Goal: Transaction & Acquisition: Purchase product/service

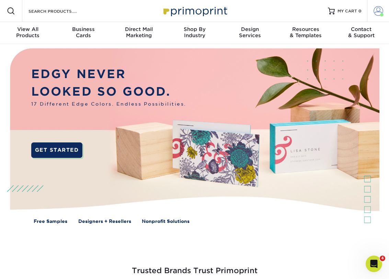
click at [380, 8] on span at bounding box center [379, 11] width 10 height 10
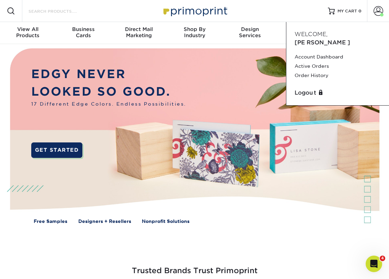
click at [58, 12] on input "Search Products" at bounding box center [61, 11] width 67 height 8
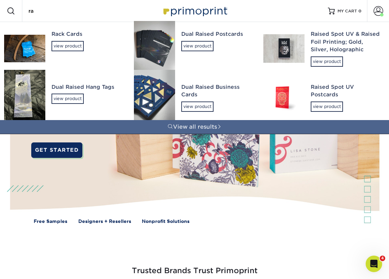
type input "r"
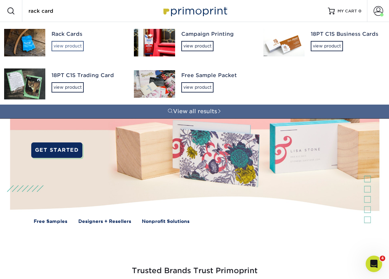
type input "rack card"
click at [65, 46] on div "view product" at bounding box center [68, 46] width 32 height 10
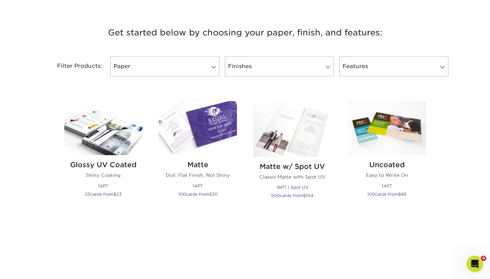
scroll to position [275, 0]
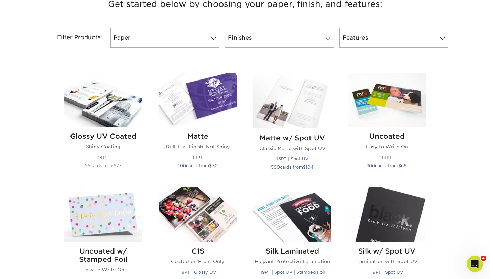
click at [115, 110] on img at bounding box center [103, 99] width 78 height 54
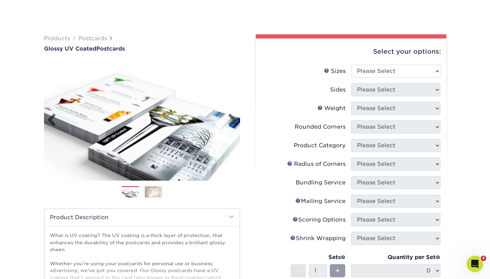
scroll to position [69, 0]
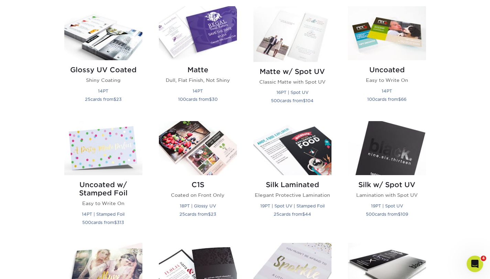
scroll to position [344, 0]
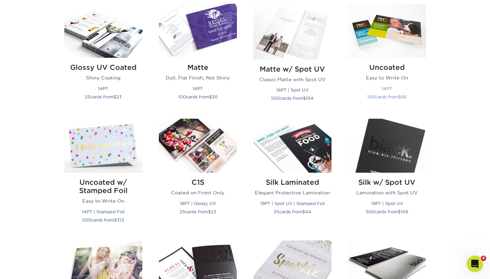
click at [407, 45] on img at bounding box center [387, 31] width 78 height 54
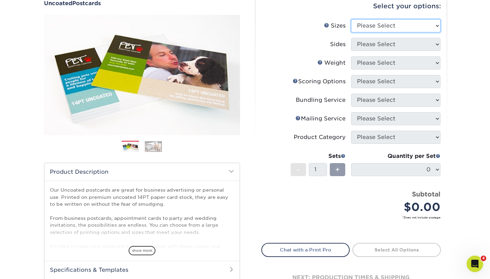
click at [394, 27] on select "Please Select 1.5" x 7" 2" x 8" 2.12" x 5.5" 2.75" x 4.25" 2.75" x 8.5" 3" x 4"…" at bounding box center [395, 25] width 89 height 13
select select "4.00x9.00"
click at [351, 19] on select "Please Select 1.5" x 7" 2" x 8" 2.12" x 5.5" 2.75" x 4.25" 2.75" x 8.5" 3" x 4"…" at bounding box center [395, 25] width 89 height 13
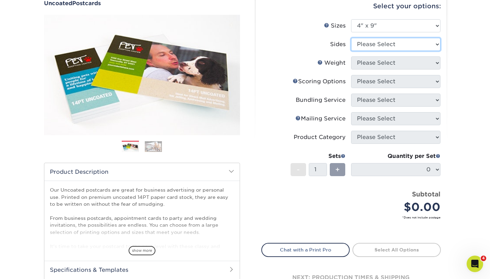
click at [418, 47] on select "Please Select Print Both Sides Print Front Only" at bounding box center [395, 44] width 89 height 13
select select "13abbda7-1d64-4f25-8bb2-c179b224825d"
click at [351, 38] on select "Please Select Print Both Sides Print Front Only" at bounding box center [395, 44] width 89 height 13
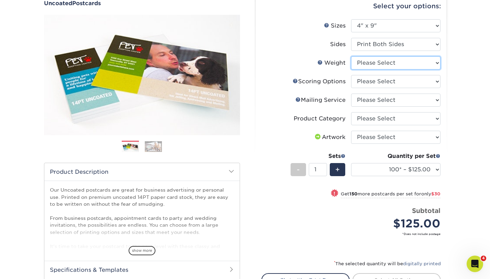
click at [413, 64] on select "Please Select 14PT Uncoated" at bounding box center [395, 62] width 89 height 13
select select "14PT Uncoated"
click at [351, 56] on select "Please Select 14PT Uncoated" at bounding box center [395, 62] width 89 height 13
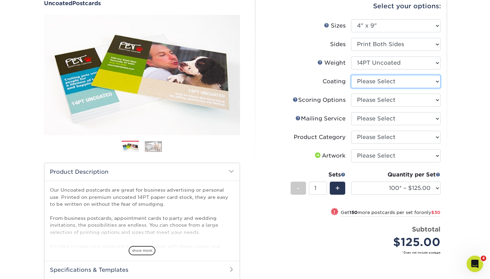
click at [414, 84] on select at bounding box center [395, 81] width 89 height 13
select select "3e7618de-abca-4bda-9f97-8b9129e913d8"
click at [351, 75] on select at bounding box center [395, 81] width 89 height 13
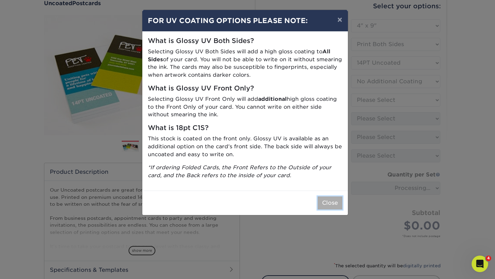
click at [331, 203] on button "Close" at bounding box center [329, 202] width 25 height 13
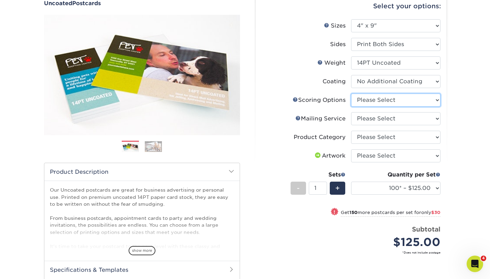
click at [402, 103] on select "Please Select No Scoring One Score Two Scores" at bounding box center [395, 99] width 89 height 13
select select "16ebe401-5398-422d-8cb0-f3adbb82deb5"
click at [351, 93] on select "Please Select No Scoring One Score Two Scores" at bounding box center [395, 99] width 89 height 13
click at [396, 120] on select "Please Select No Direct Mailing Service No, I will mail/stamp/imprint Direct Ma…" at bounding box center [395, 118] width 89 height 13
select select "3e5e9bdd-d78a-4c28-a41d-fe1407925ca6"
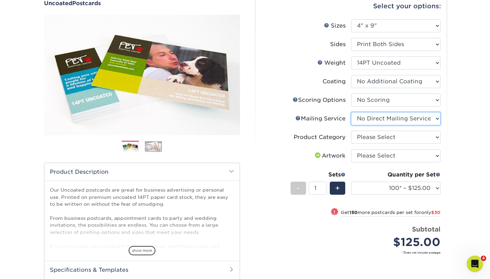
click at [351, 112] on select "Please Select No Direct Mailing Service No, I will mail/stamp/imprint Direct Ma…" at bounding box center [395, 118] width 89 height 13
click at [401, 137] on select "Please Select Postcards" at bounding box center [395, 137] width 89 height 13
select select "9b7272e0-d6c8-4c3c-8e97-d3a1bcdab858"
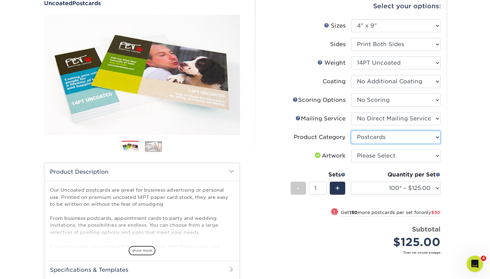
click at [351, 131] on select "Please Select Postcards" at bounding box center [395, 137] width 89 height 13
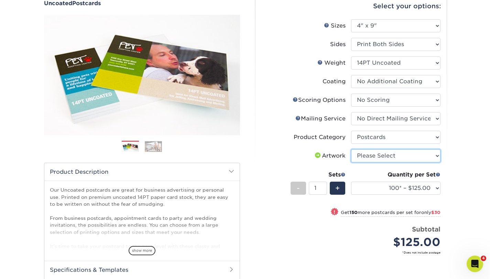
click at [391, 153] on select "Please Select I will upload files I need a design - $150" at bounding box center [395, 155] width 89 height 13
select select "upload"
click at [351, 149] on select "Please Select I will upload files I need a design - $150" at bounding box center [395, 155] width 89 height 13
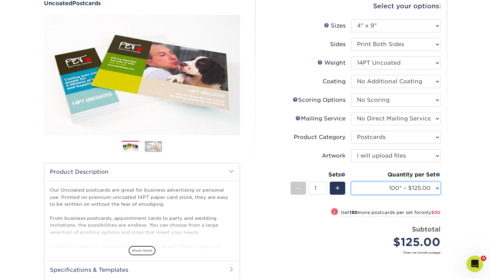
click at [436, 187] on select "100* – $125.00 250* – $155.00 500 – $172.00 1000 – $262.00 2500 – $427.00 5000 …" at bounding box center [395, 187] width 89 height 13
select select "1000 – $262.00"
click at [351, 181] on select "100* – $125.00 250* – $155.00 500 – $172.00 1000 – $262.00 2500 – $427.00 5000 …" at bounding box center [395, 187] width 89 height 13
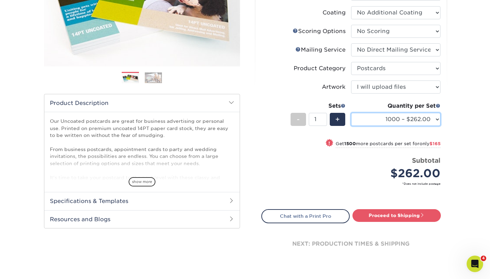
scroll to position [172, 0]
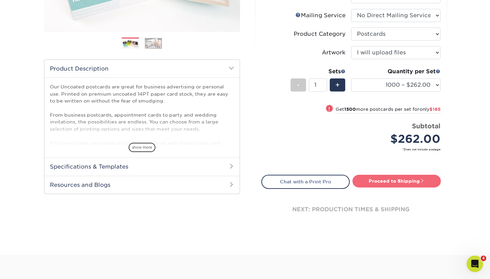
click at [407, 182] on link "Proceed to Shipping" at bounding box center [396, 181] width 88 height 12
type input "Set 1"
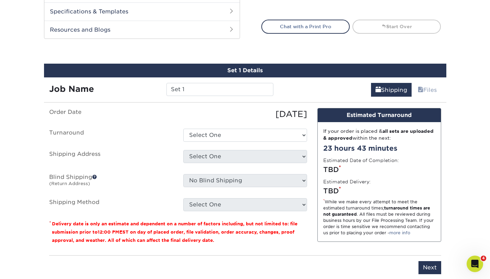
scroll to position [365, 0]
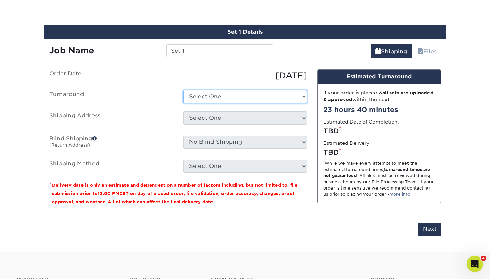
click at [278, 98] on select "Select One 2-4 Business Days 2 Day Next Business Day" at bounding box center [245, 96] width 124 height 13
select select "4ba02afc-9d16-457a-bf4c-85fb2789f517"
click at [183, 90] on select "Select One 2-4 Business Days 2 Day Next Business Day" at bounding box center [245, 96] width 124 height 13
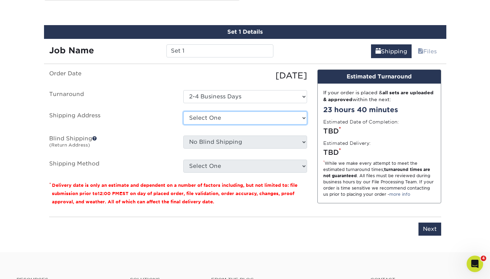
click at [254, 116] on select "Select One self + Add New Address" at bounding box center [245, 117] width 124 height 13
select select "121363"
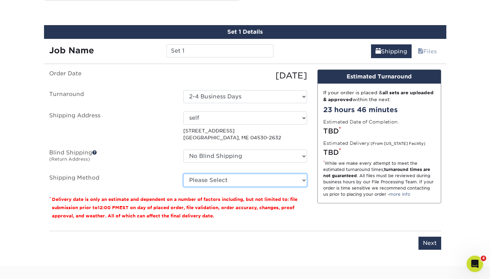
click at [203, 182] on select "Please Select Ground Shipping (+$26.02) 3 Day Shipping Service (+$36.13) 2 Day …" at bounding box center [245, 179] width 124 height 13
click at [183, 173] on select "Please Select Ground Shipping (+$26.02) 3 Day Shipping Service (+$36.13) 2 Day …" at bounding box center [245, 179] width 124 height 13
click at [256, 180] on select "Please Select Ground Shipping (+$26.02) 3 Day Shipping Service (+$36.13) 2 Day …" at bounding box center [245, 179] width 124 height 13
click at [183, 173] on select "Please Select Ground Shipping (+$26.02) 3 Day Shipping Service (+$36.13) 2 Day …" at bounding box center [245, 179] width 124 height 13
click at [255, 182] on select "Please Select Ground Shipping (+$26.02) 3 Day Shipping Service (+$36.13) 2 Day …" at bounding box center [245, 179] width 124 height 13
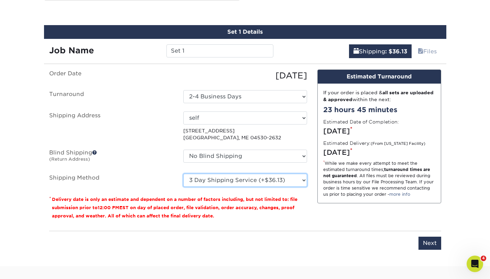
select select "03"
click at [183, 173] on select "Please Select Ground Shipping (+$26.02) 3 Day Shipping Service (+$36.13) 2 Day …" at bounding box center [245, 179] width 124 height 13
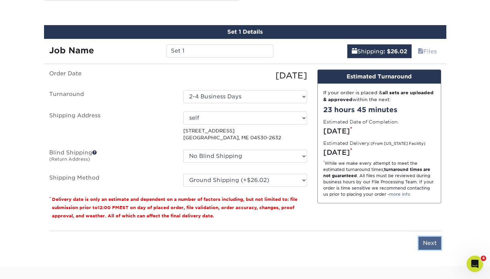
click at [432, 245] on input "Next" at bounding box center [429, 242] width 23 height 13
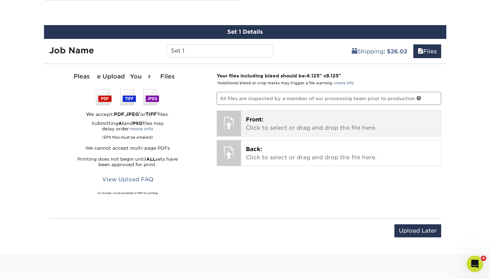
click at [301, 122] on p "Front: Click to select or drag and drop the file here." at bounding box center [341, 123] width 190 height 16
click at [356, 128] on p "Front: Click to select or drag and drop the file here." at bounding box center [341, 123] width 190 height 16
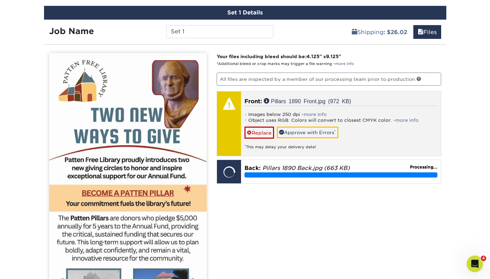
scroll to position [400, 0]
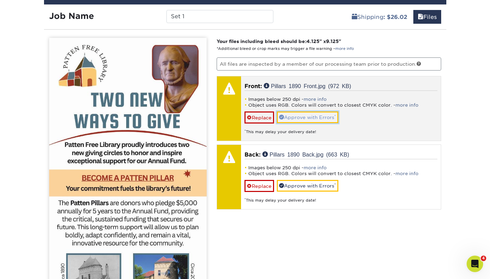
click at [306, 120] on link "Approve with Errors *" at bounding box center [307, 117] width 61 height 12
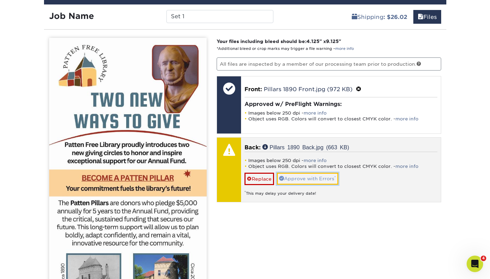
click at [293, 180] on link "Approve with Errors *" at bounding box center [307, 178] width 61 height 12
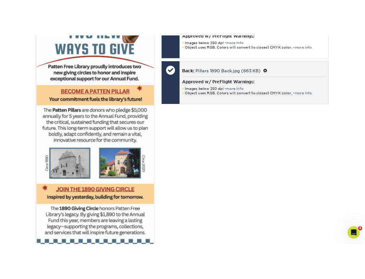
scroll to position [434, 0]
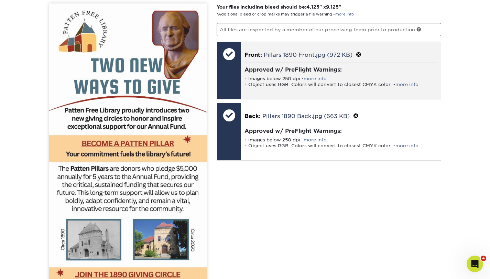
click at [360, 55] on span at bounding box center [358, 55] width 5 height 7
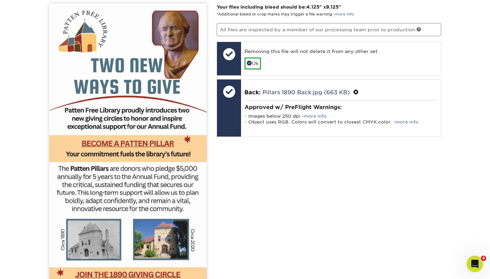
click at [442, 175] on div "Your files including bleed should be: 4.125 " x 9.125 " *Additional bleed or cr…" at bounding box center [328, 216] width 235 height 426
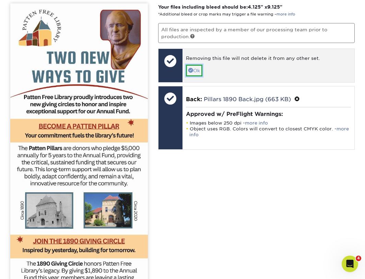
click at [192, 68] on span at bounding box center [191, 70] width 5 height 5
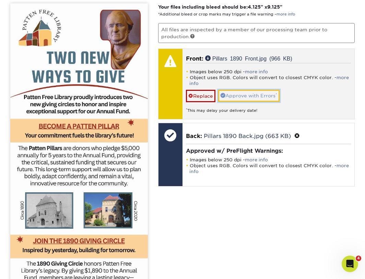
click at [266, 98] on link "Approve with Errors *" at bounding box center [248, 96] width 61 height 12
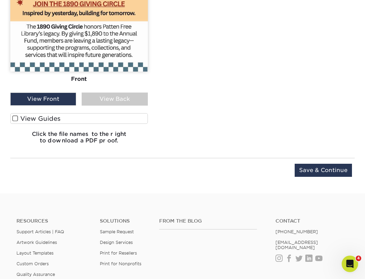
scroll to position [640, 0]
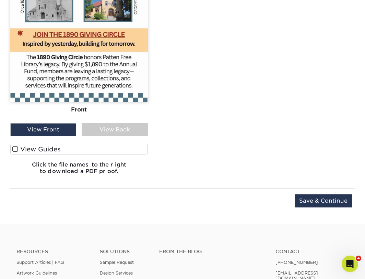
click at [127, 135] on div "View Back" at bounding box center [115, 129] width 66 height 13
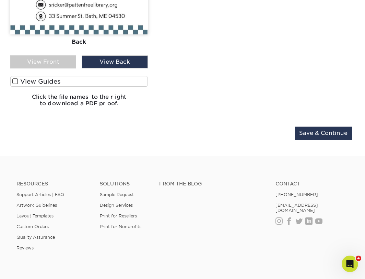
scroll to position [709, 0]
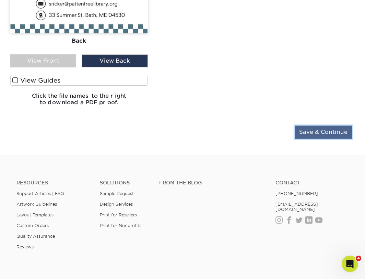
click at [329, 133] on input "Save & Continue" at bounding box center [323, 131] width 57 height 13
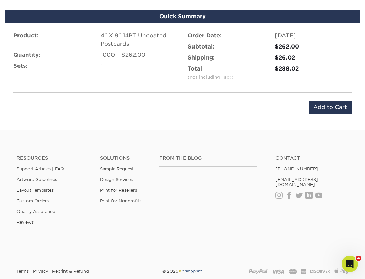
scroll to position [374, 0]
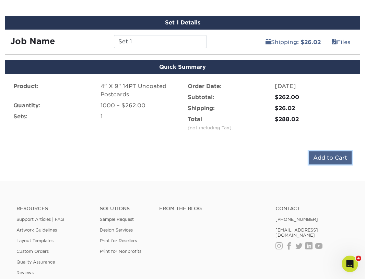
click at [333, 158] on input "Add to Cart" at bounding box center [330, 157] width 43 height 13
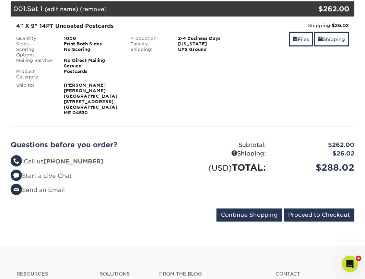
scroll to position [137, 0]
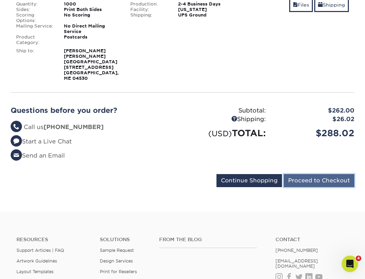
click at [331, 174] on input "Proceed to Checkout" at bounding box center [319, 180] width 71 height 13
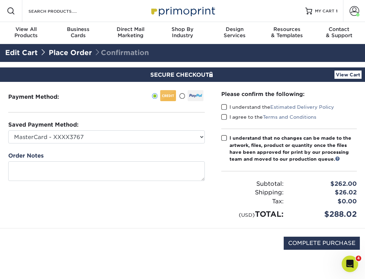
click at [224, 106] on span at bounding box center [225, 107] width 6 height 7
click at [0, 0] on input "I understand the Estimated Delivery Policy" at bounding box center [0, 0] width 0 height 0
click at [223, 117] on span at bounding box center [225, 117] width 6 height 7
click at [0, 0] on input "I agree to the Terms and Conditions" at bounding box center [0, 0] width 0 height 0
click at [223, 138] on span at bounding box center [225, 138] width 6 height 7
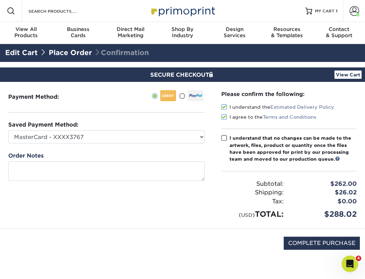
click at [0, 0] on input "I understand that no changes can be made to the artwork, files, product or quan…" at bounding box center [0, 0] width 0 height 0
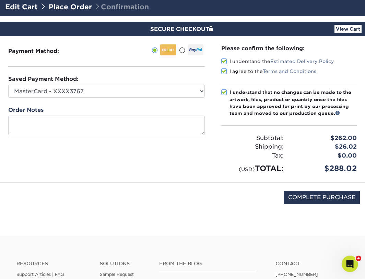
scroll to position [34, 0]
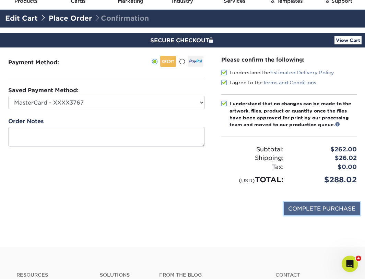
click at [315, 207] on input "COMPLETE PURCHASE" at bounding box center [322, 208] width 76 height 13
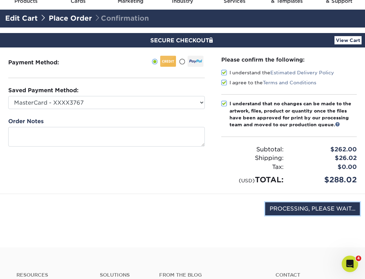
type input "COMPLETE PURCHASE"
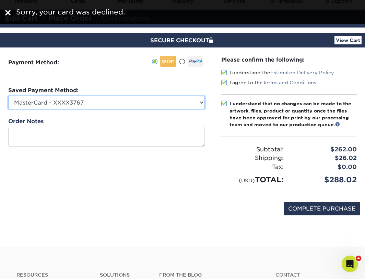
click at [116, 100] on select "MasterCard - XXXX3767 MasterCard - XXXX1727 MasterCard - XXXX3561 New Credit Ca…" at bounding box center [106, 102] width 197 height 13
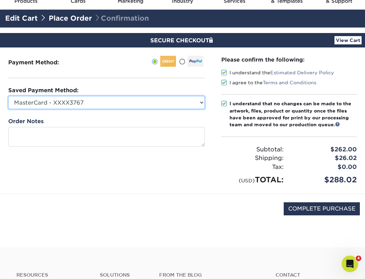
select select "75305"
click at [8, 96] on select "MasterCard - XXXX3767 MasterCard - XXXX1727 MasterCard - XXXX3561 New Credit Ca…" at bounding box center [106, 102] width 197 height 13
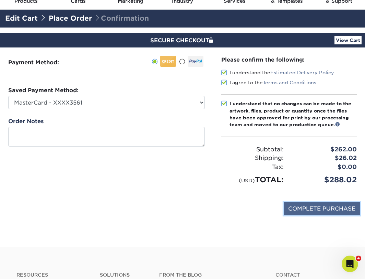
click at [312, 210] on input "COMPLETE PURCHASE" at bounding box center [322, 208] width 76 height 13
type input "PROCESSING, PLEASE WAIT..."
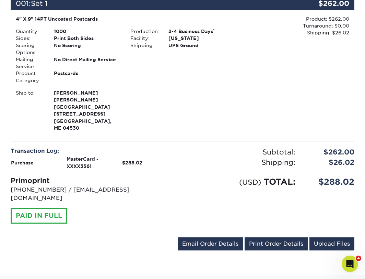
scroll to position [206, 0]
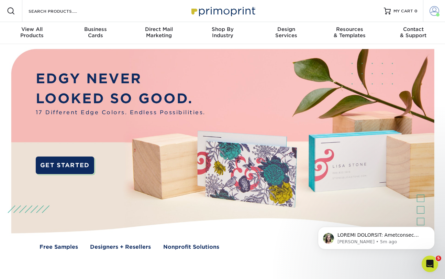
click at [434, 15] on span at bounding box center [434, 11] width 10 height 10
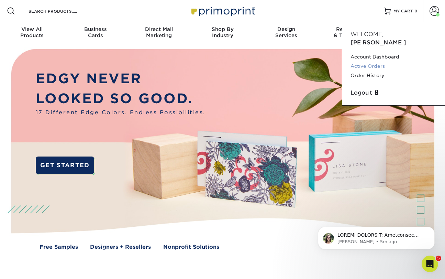
click at [376, 61] on link "Active Orders" at bounding box center [393, 65] width 86 height 9
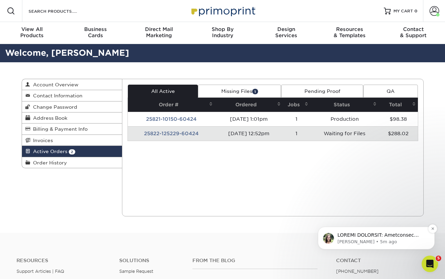
click at [361, 242] on p "[PERSON_NAME] • 5m ago" at bounding box center [381, 241] width 89 height 6
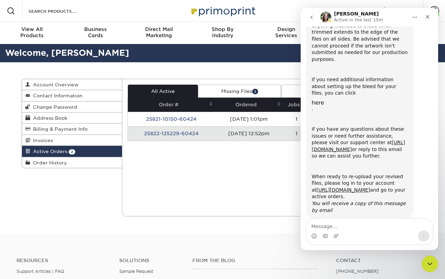
scroll to position [146, 0]
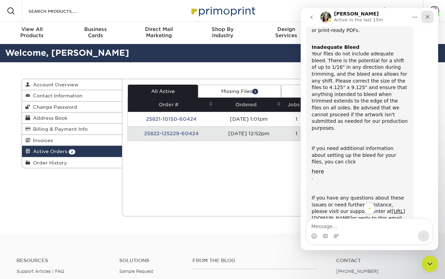
click at [430, 17] on div "Close" at bounding box center [427, 17] width 12 height 12
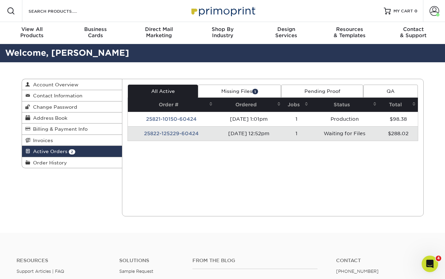
scroll to position [215, 0]
click at [222, 133] on td "[DATE] 12:52pm" at bounding box center [249, 133] width 68 height 14
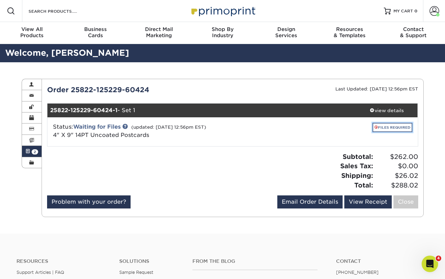
click at [391, 128] on link "FILES REQUIRED" at bounding box center [392, 127] width 40 height 9
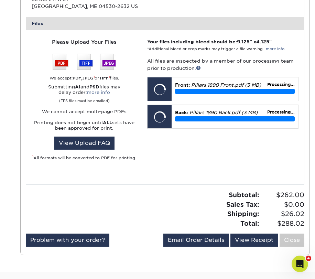
scroll to position [300, 0]
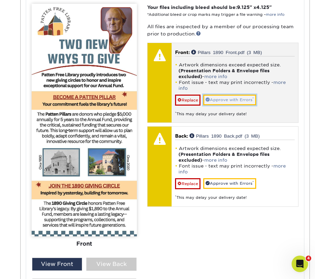
click at [241, 97] on link "Approve with Errors *" at bounding box center [229, 99] width 53 height 11
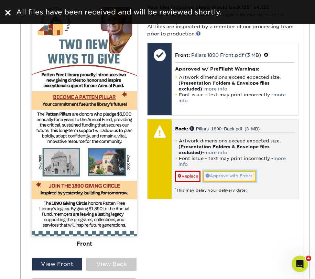
click at [230, 171] on link "Approve with Errors *" at bounding box center [229, 175] width 53 height 11
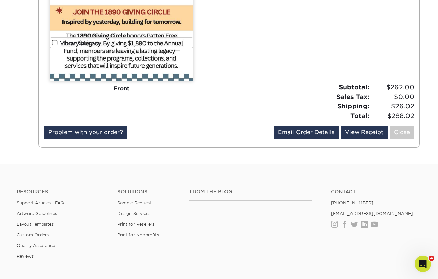
scroll to position [515, 0]
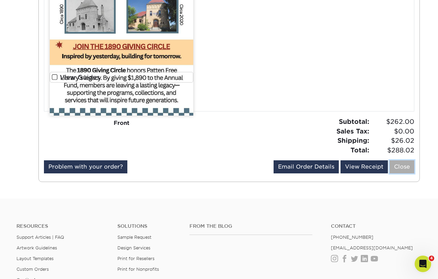
click at [400, 169] on link "Close" at bounding box center [402, 166] width 25 height 13
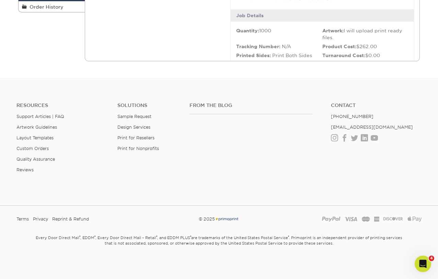
scroll to position [0, 0]
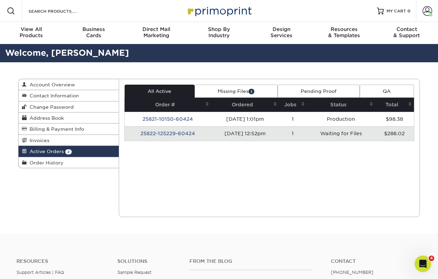
click at [333, 137] on td "Waiting for Files" at bounding box center [341, 133] width 68 height 14
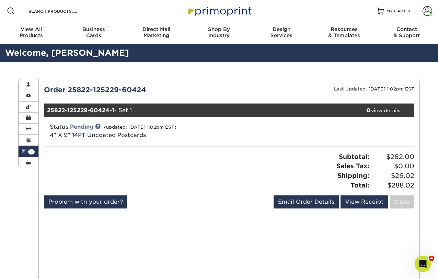
click at [27, 146] on link "Active Orders 2" at bounding box center [29, 151] width 20 height 11
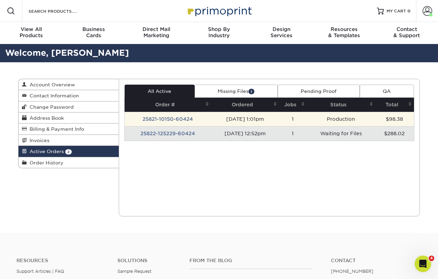
click at [260, 120] on td "[DATE] 1:01pm" at bounding box center [245, 119] width 68 height 14
